Goal: Task Accomplishment & Management: Manage account settings

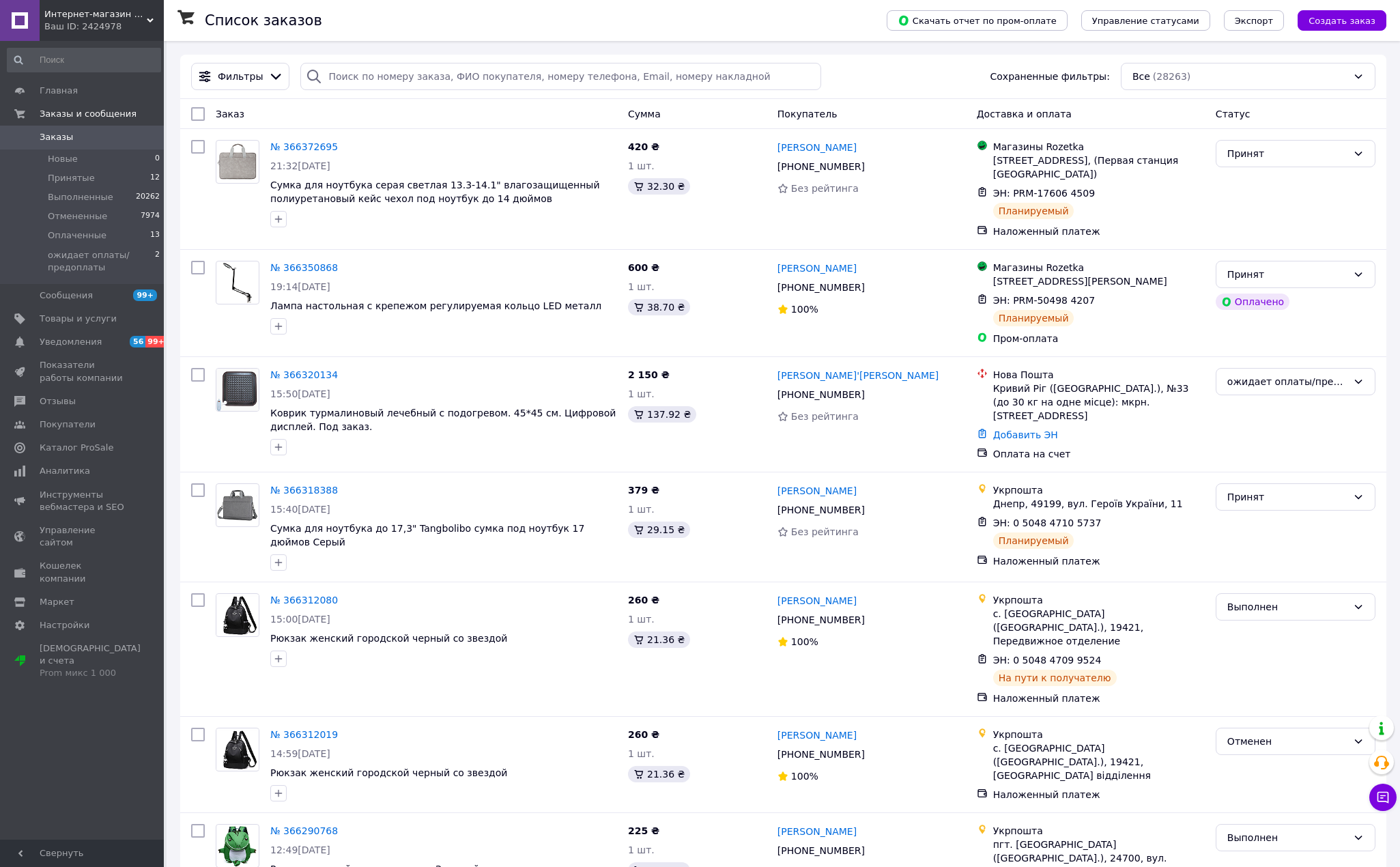
click at [64, 135] on span "Заказы" at bounding box center [56, 136] width 33 height 12
click at [65, 128] on link "Заказы 0" at bounding box center [84, 137] width 168 height 23
click at [60, 132] on span "Заказы" at bounding box center [56, 136] width 33 height 12
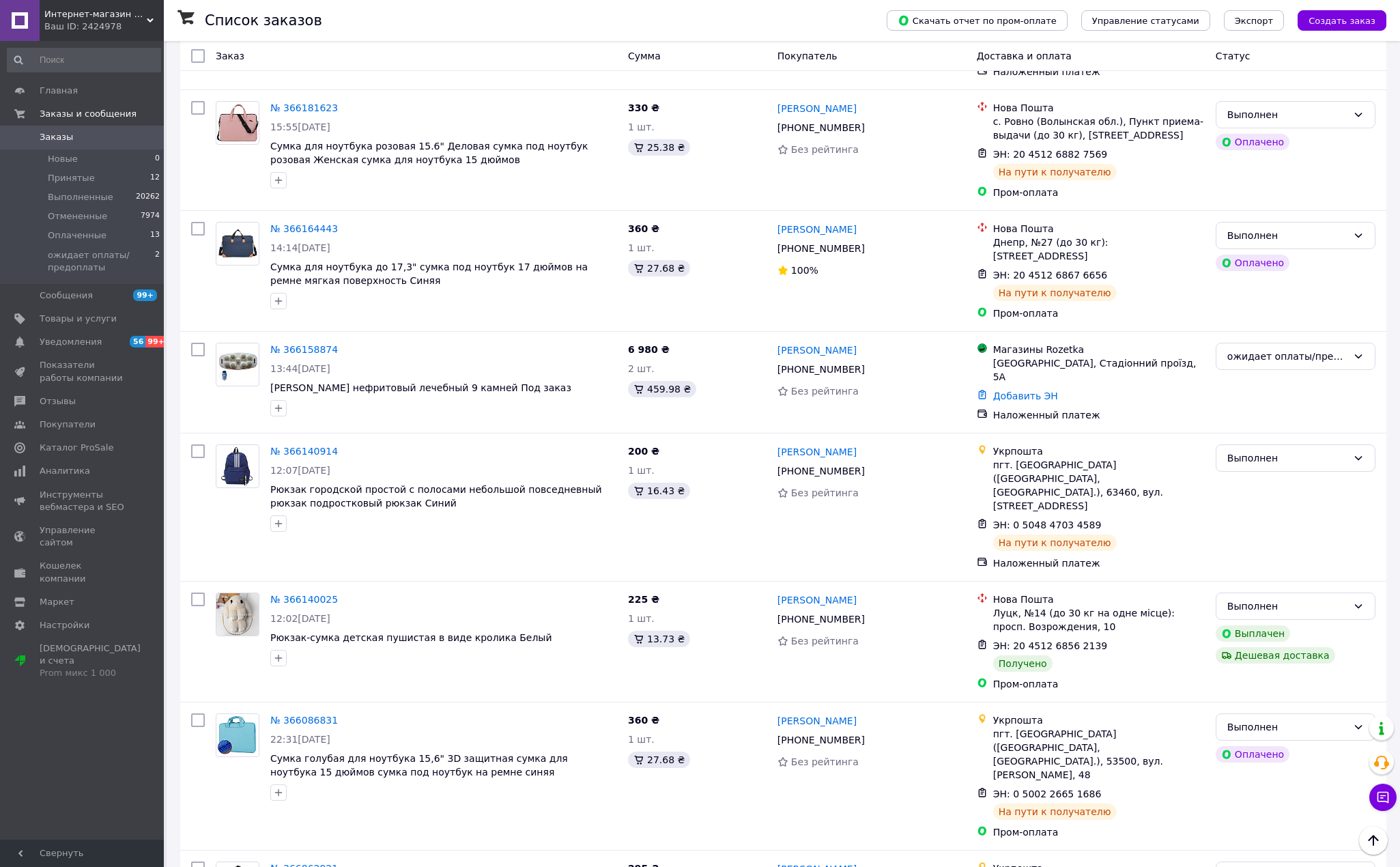
scroll to position [1582, 0]
click at [52, 132] on span "Заказы" at bounding box center [56, 136] width 33 height 12
click at [93, 323] on span "Товары и услуги" at bounding box center [78, 319] width 77 height 12
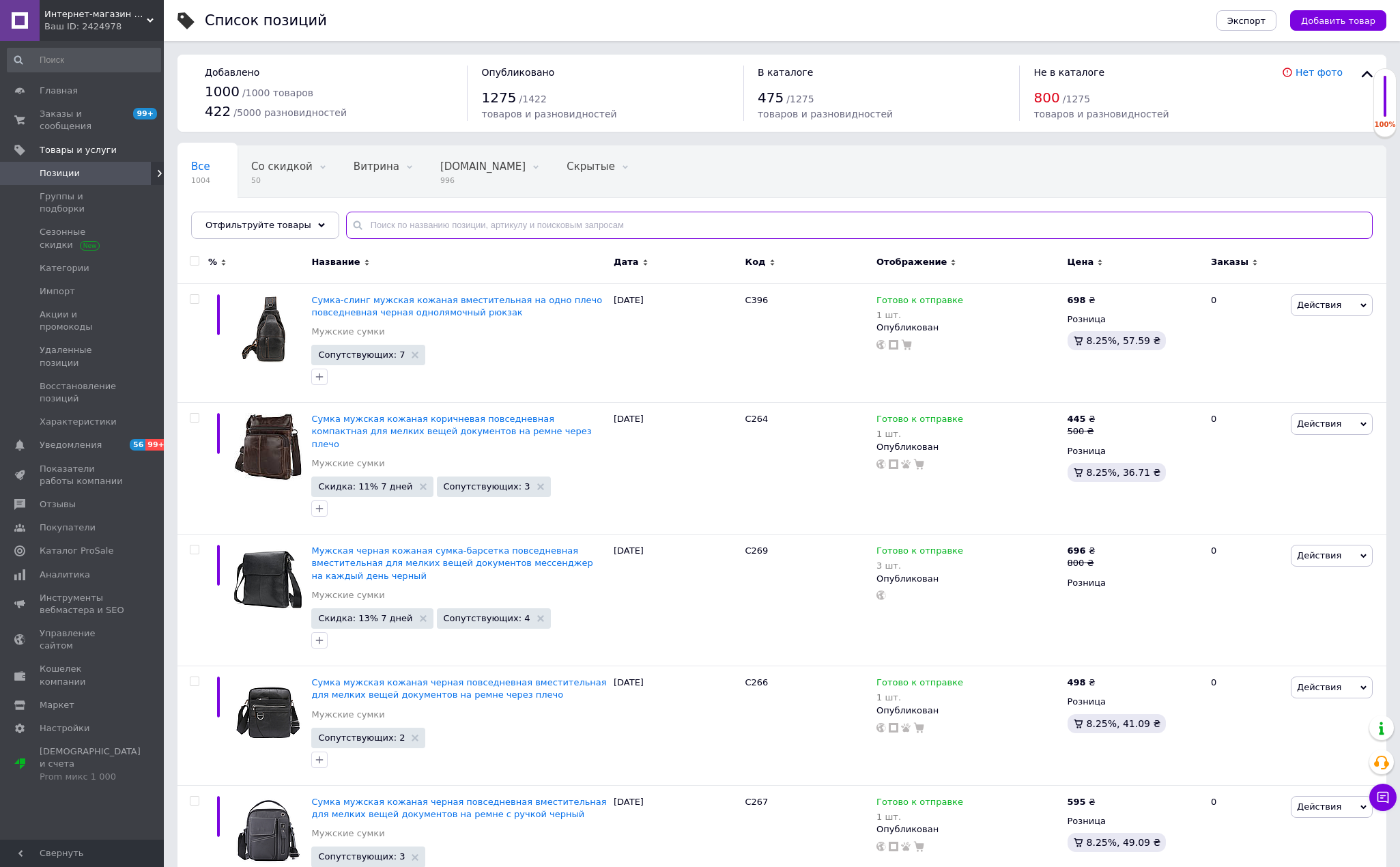
click at [429, 226] on input "text" at bounding box center [859, 225] width 1027 height 27
paste input "NV23712"
type input "NV23712"
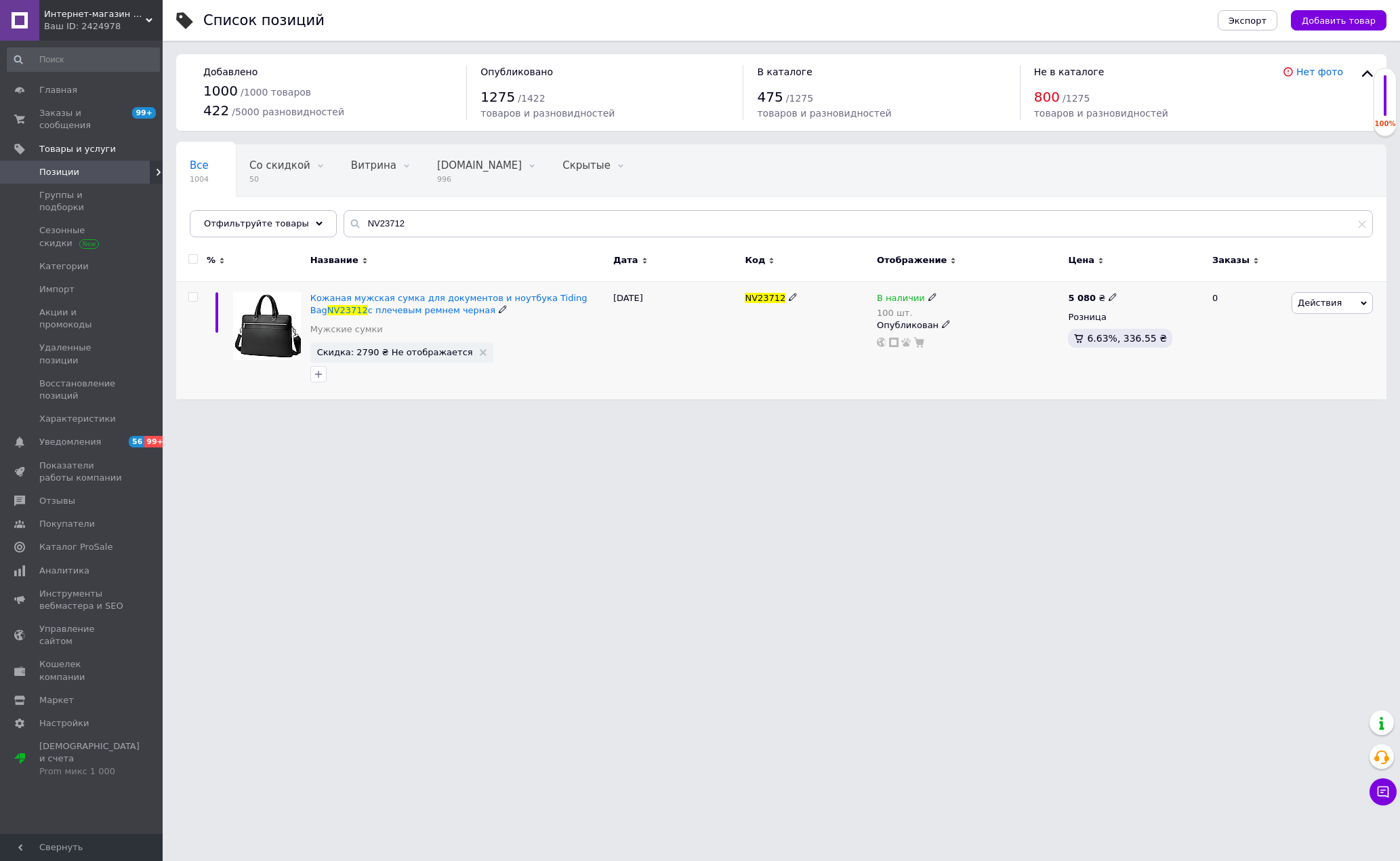
click at [1302, 303] on span "Действия" at bounding box center [1320, 303] width 44 height 11
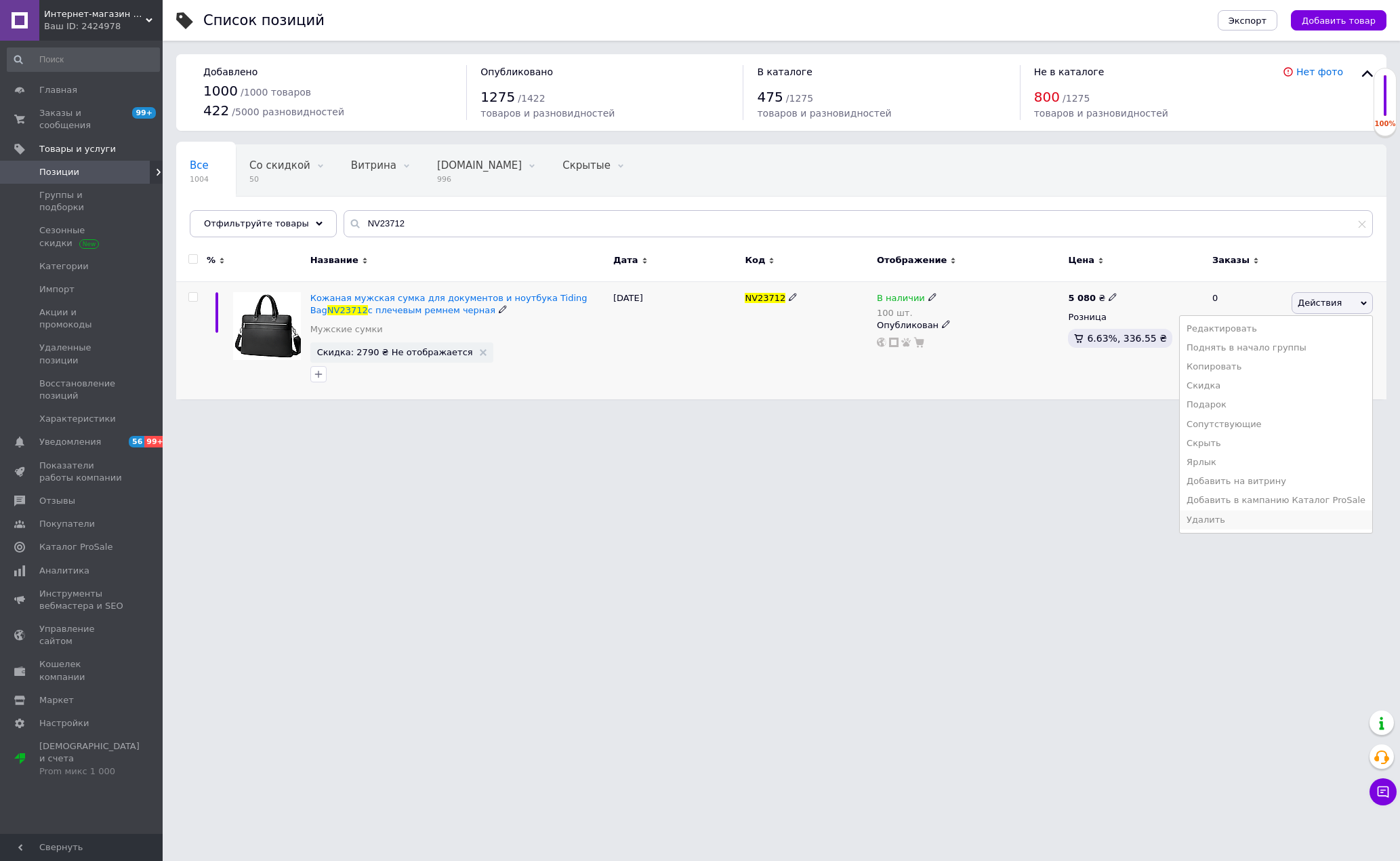
click at [1271, 516] on li "Удалить" at bounding box center [1276, 519] width 192 height 19
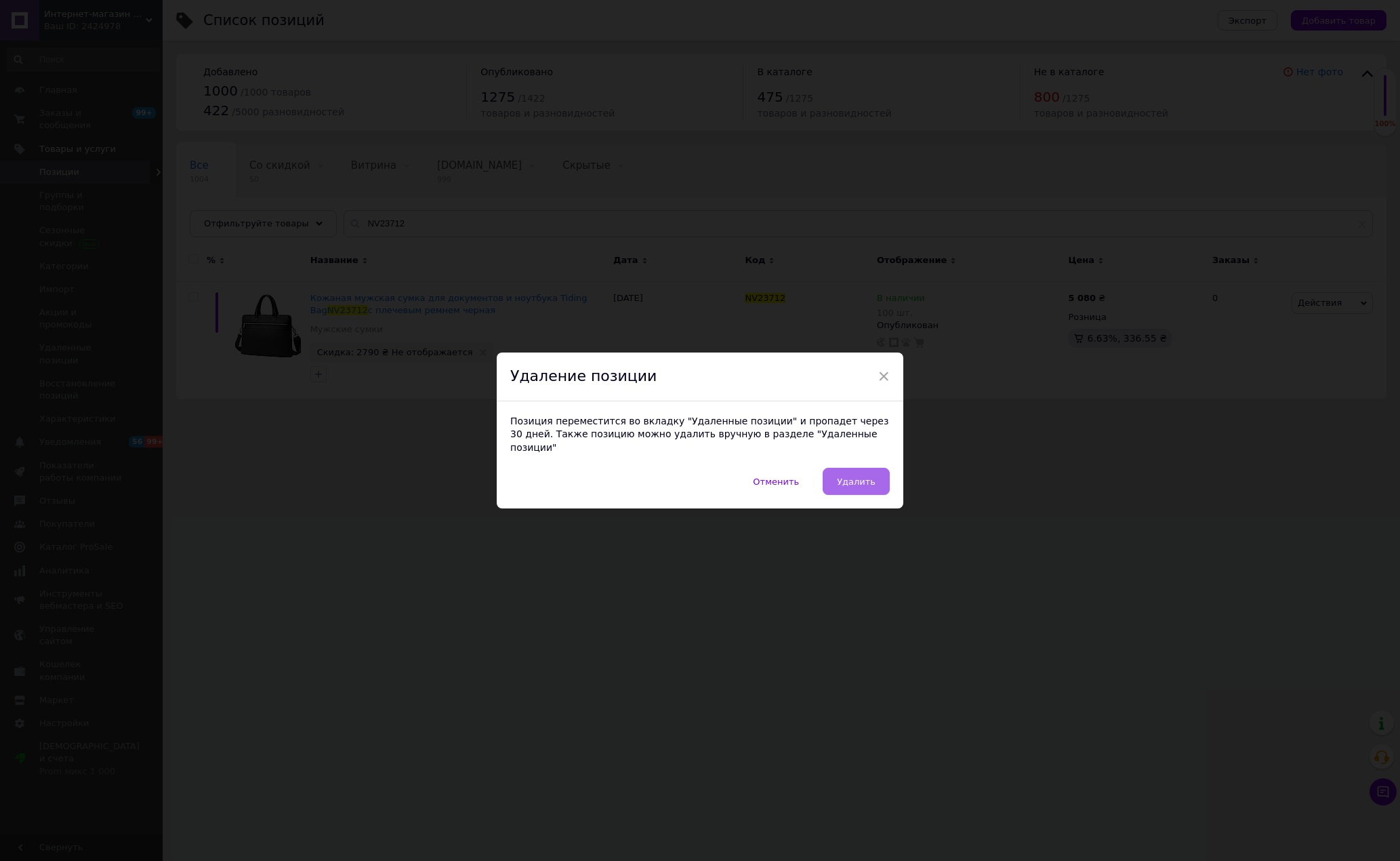
click at [852, 476] on span "Удалить" at bounding box center [857, 481] width 39 height 11
